Goal: Navigation & Orientation: Find specific page/section

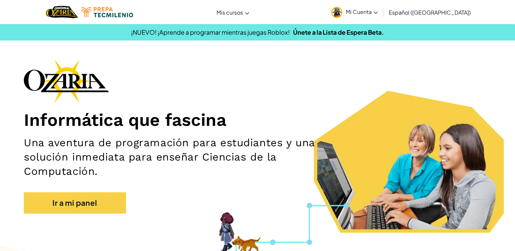
click at [364, 17] on link "Mi Cuenta" at bounding box center [354, 11] width 53 height 21
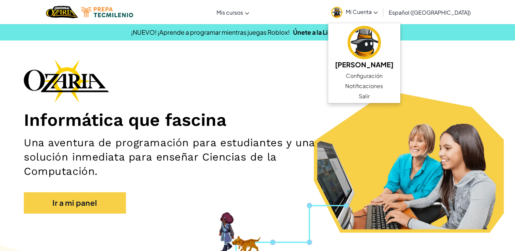
click at [363, 17] on link "Mi Cuenta" at bounding box center [354, 11] width 53 height 21
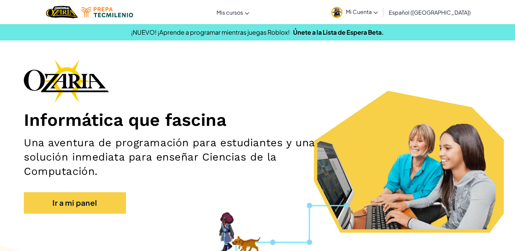
click at [371, 5] on link "Mi Cuenta" at bounding box center [354, 11] width 53 height 21
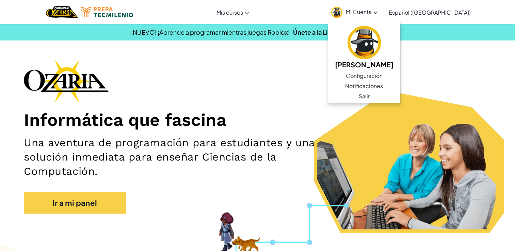
click at [371, 10] on span "Mi Cuenta" at bounding box center [362, 11] width 32 height 7
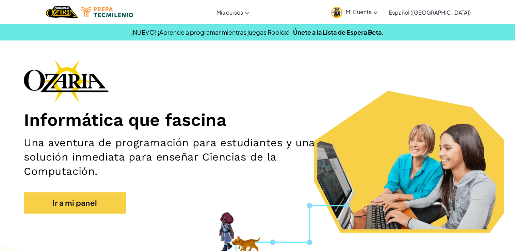
click at [357, 3] on link "Mi Cuenta" at bounding box center [354, 11] width 53 height 21
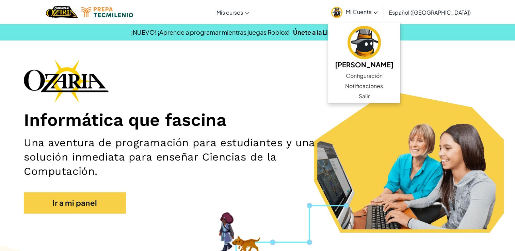
click at [358, 7] on link "Mi Cuenta" at bounding box center [354, 11] width 53 height 21
